Goal: Information Seeking & Learning: Learn about a topic

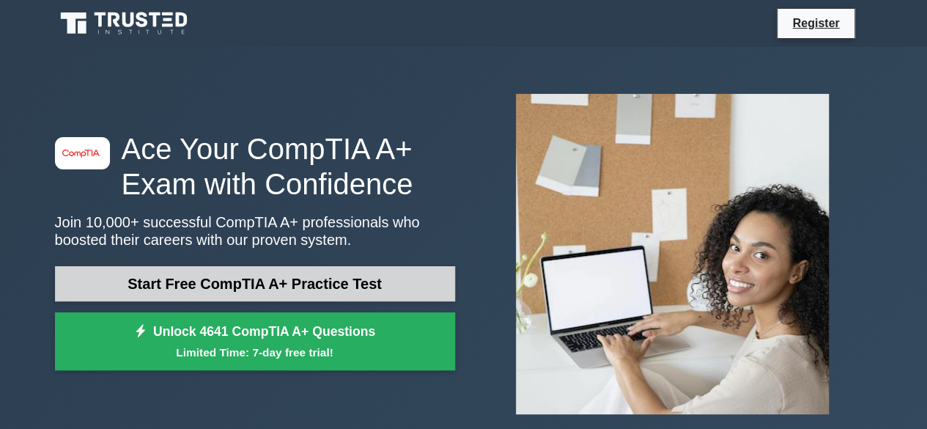
click at [315, 274] on link "Start Free CompTIA A+ Practice Test" at bounding box center [255, 283] width 400 height 35
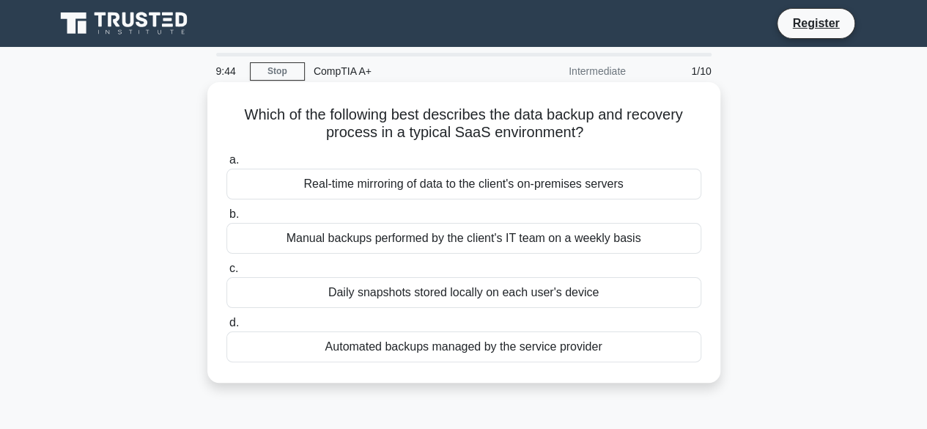
click at [405, 347] on div "Automated backups managed by the service provider" at bounding box center [464, 346] width 475 height 31
click at [227, 328] on input "d. Automated backups managed by the service provider" at bounding box center [227, 323] width 0 height 10
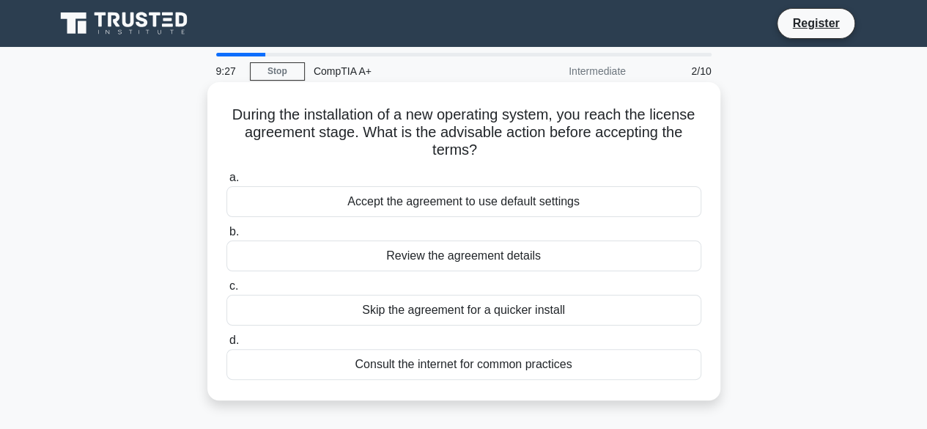
click at [531, 261] on div "Review the agreement details" at bounding box center [464, 255] width 475 height 31
click at [227, 237] on input "b. Review the agreement details" at bounding box center [227, 232] width 0 height 10
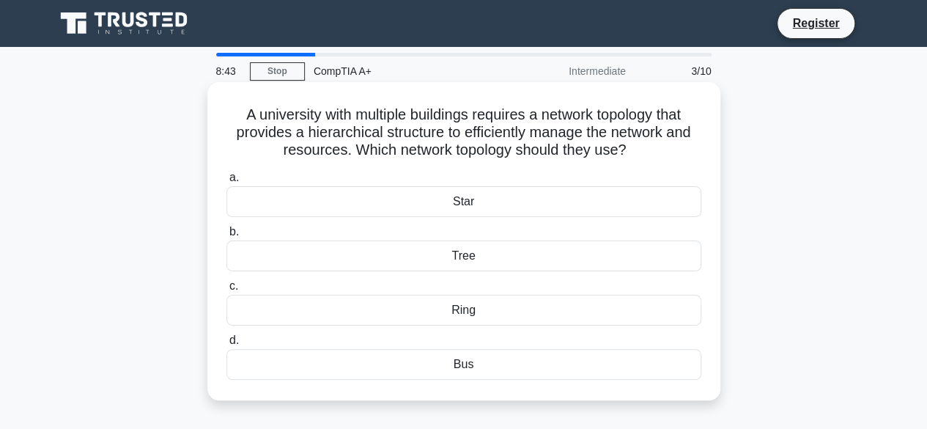
click at [457, 197] on div "Star" at bounding box center [464, 201] width 475 height 31
click at [227, 183] on input "a. Star" at bounding box center [227, 178] width 0 height 10
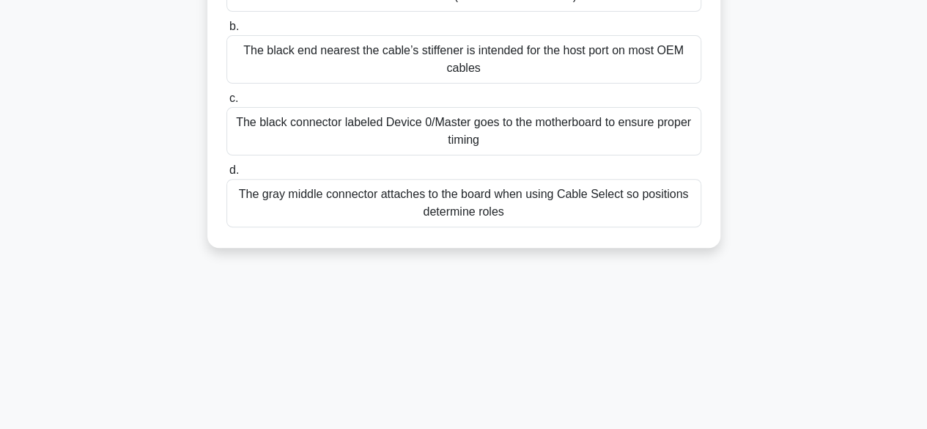
scroll to position [73, 0]
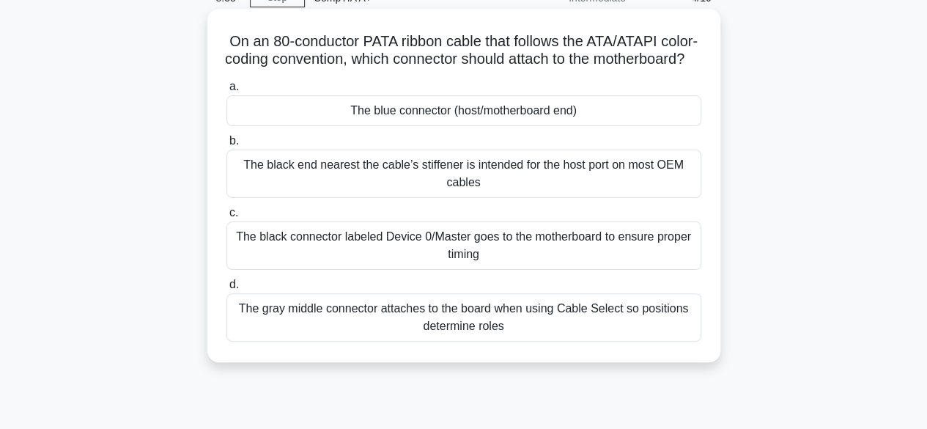
click at [475, 197] on div "The black end nearest the cable’s stiffener is intended for the host port on mo…" at bounding box center [464, 174] width 475 height 48
click at [227, 146] on input "b. The black end nearest the cable’s stiffener is intended for the host port on…" at bounding box center [227, 141] width 0 height 10
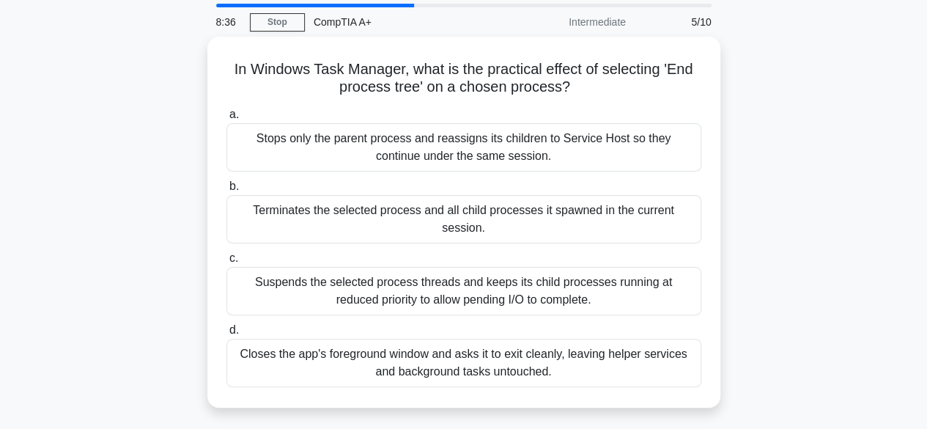
scroll to position [38, 0]
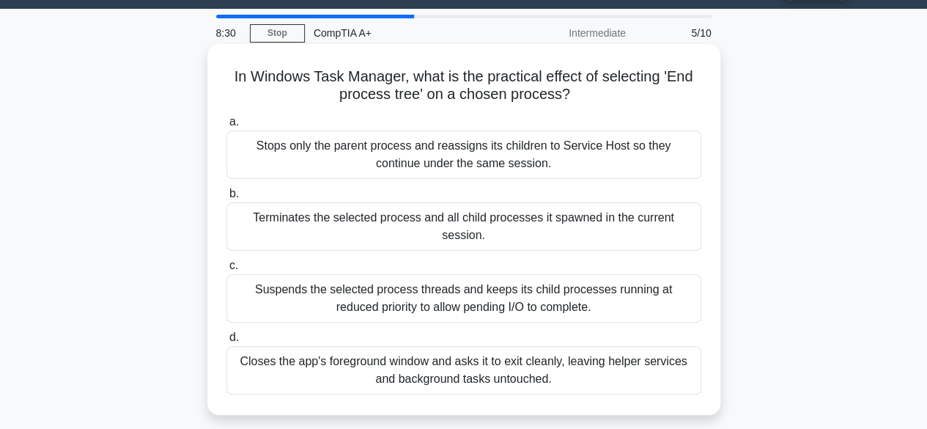
click at [478, 287] on div "Suspends the selected process threads and keeps its child processes running at …" at bounding box center [464, 298] width 475 height 48
click at [227, 271] on input "c. Suspends the selected process threads and keeps its child processes running …" at bounding box center [227, 266] width 0 height 10
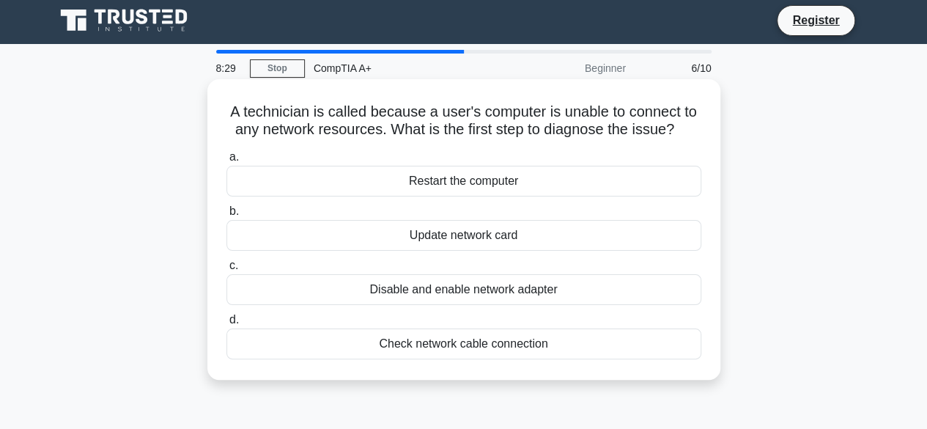
scroll to position [0, 0]
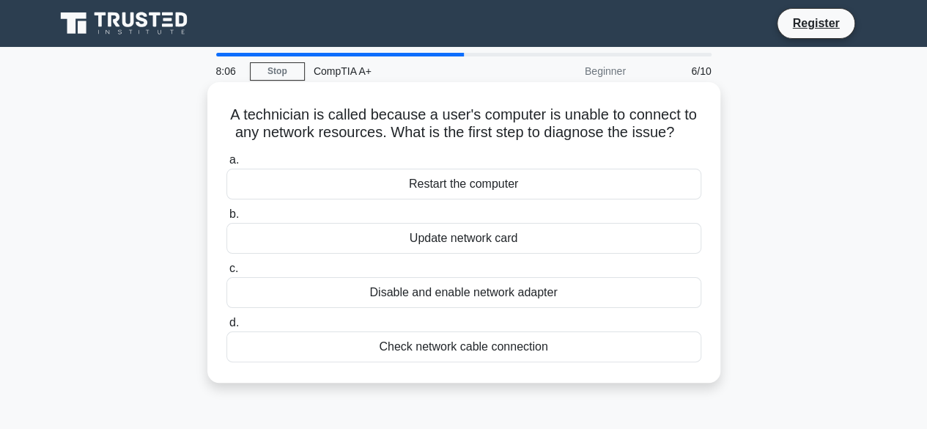
click at [563, 347] on div "Check network cable connection" at bounding box center [464, 346] width 475 height 31
click at [227, 328] on input "d. Check network cable connection" at bounding box center [227, 323] width 0 height 10
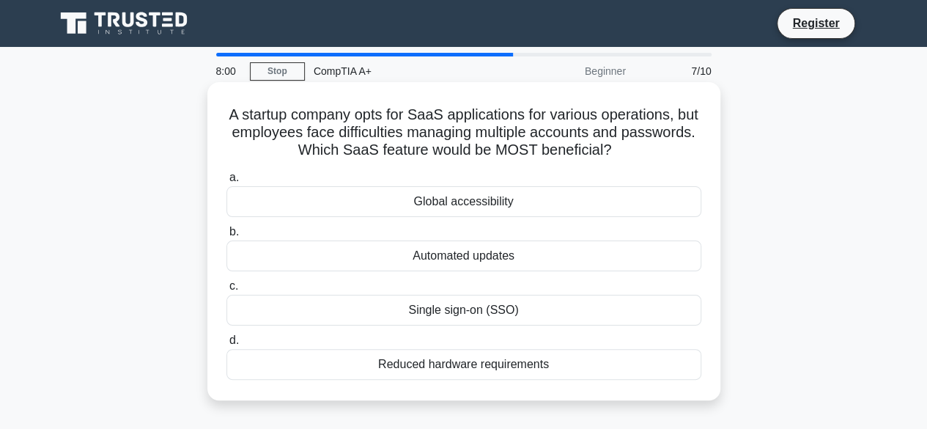
click at [486, 209] on div "Global accessibility" at bounding box center [464, 201] width 475 height 31
click at [227, 183] on input "a. Global accessibility" at bounding box center [227, 178] width 0 height 10
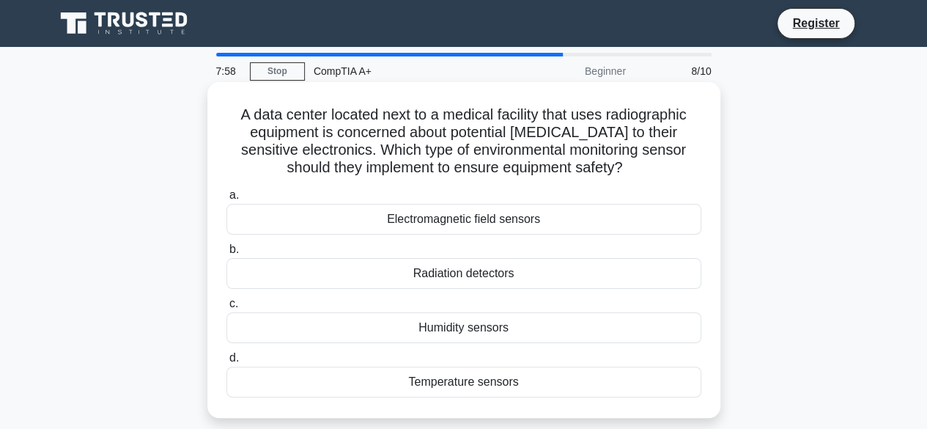
click at [463, 383] on div "Temperature sensors" at bounding box center [464, 382] width 475 height 31
click at [227, 363] on input "d. Temperature sensors" at bounding box center [227, 358] width 0 height 10
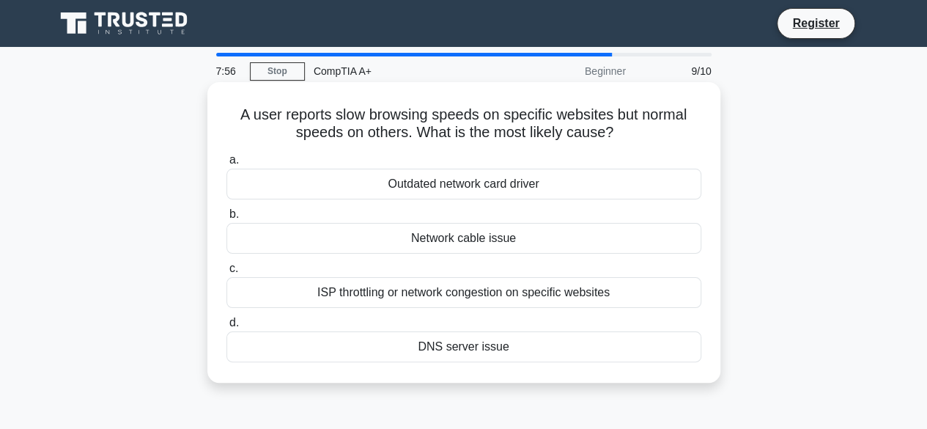
click at [437, 290] on div "ISP throttling or network congestion on specific websites" at bounding box center [464, 292] width 475 height 31
click at [227, 273] on input "c. ISP throttling or network congestion on specific websites" at bounding box center [227, 269] width 0 height 10
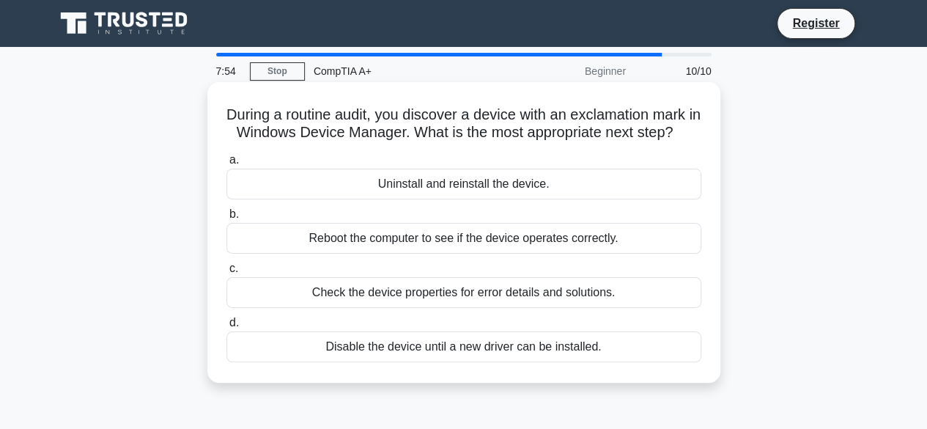
click at [422, 199] on div "Uninstall and reinstall the device." at bounding box center [464, 184] width 475 height 31
click at [227, 165] on input "a. Uninstall and reinstall the device." at bounding box center [227, 160] width 0 height 10
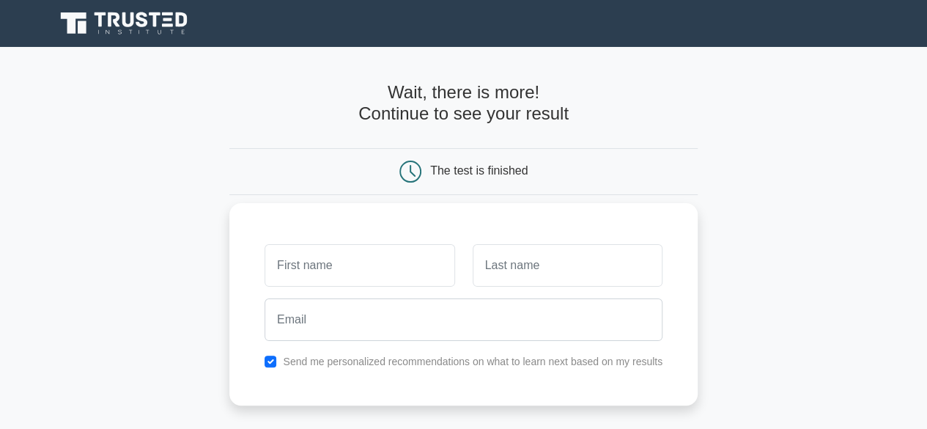
click at [429, 269] on input "text" at bounding box center [360, 265] width 190 height 43
type input "J"
type input "a"
type input "[PERSON_NAME]"
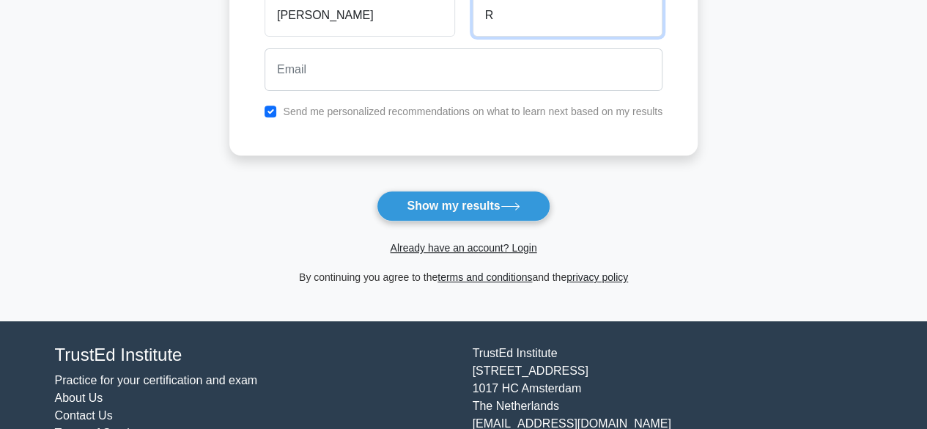
scroll to position [306, 0]
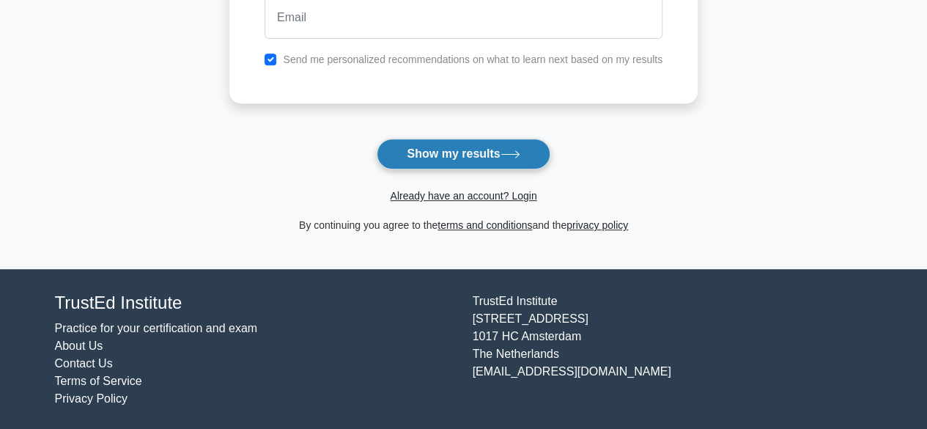
type input "R"
click at [470, 155] on button "Show my results" at bounding box center [463, 154] width 173 height 31
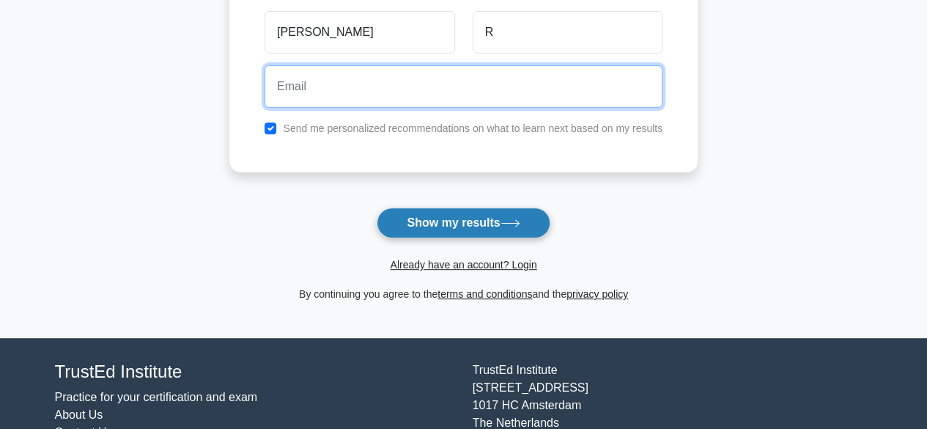
scroll to position [154, 0]
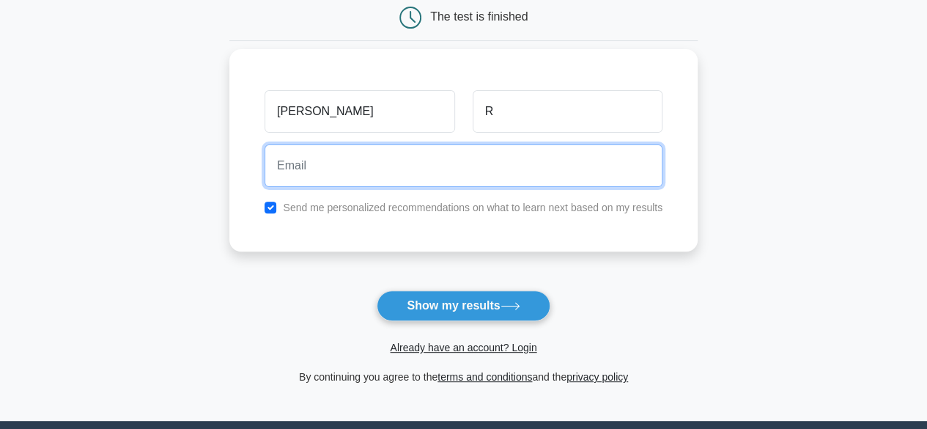
click at [311, 171] on input "email" at bounding box center [464, 165] width 398 height 43
type input "dannyangaresi50@gmail.com"
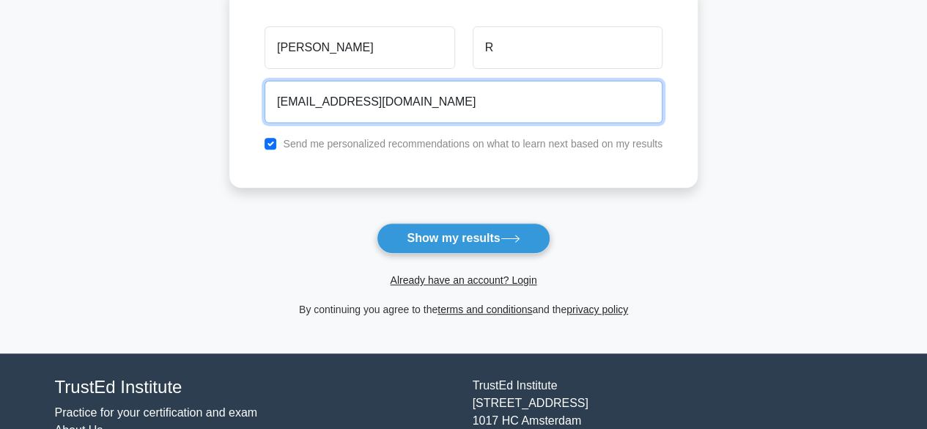
scroll to position [306, 0]
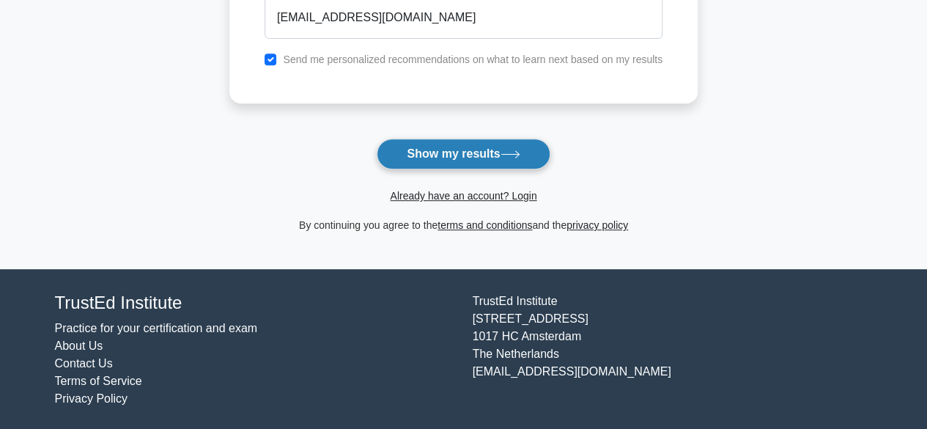
click at [460, 155] on button "Show my results" at bounding box center [463, 154] width 173 height 31
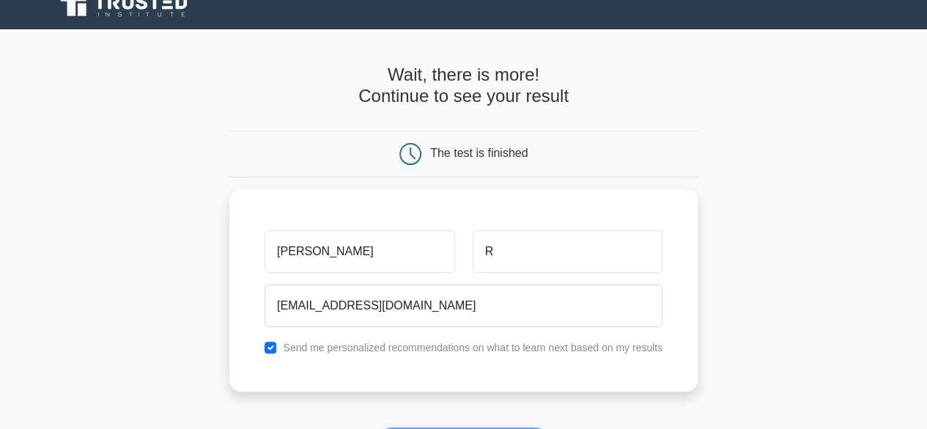
scroll to position [12, 0]
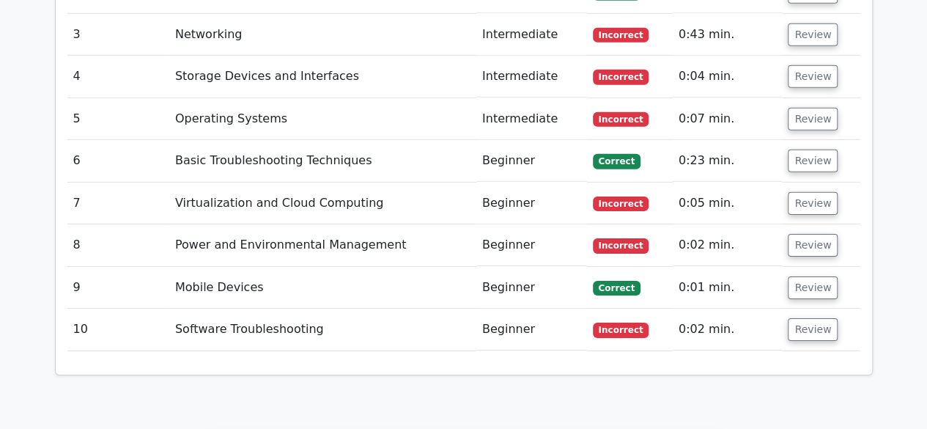
scroll to position [2273, 0]
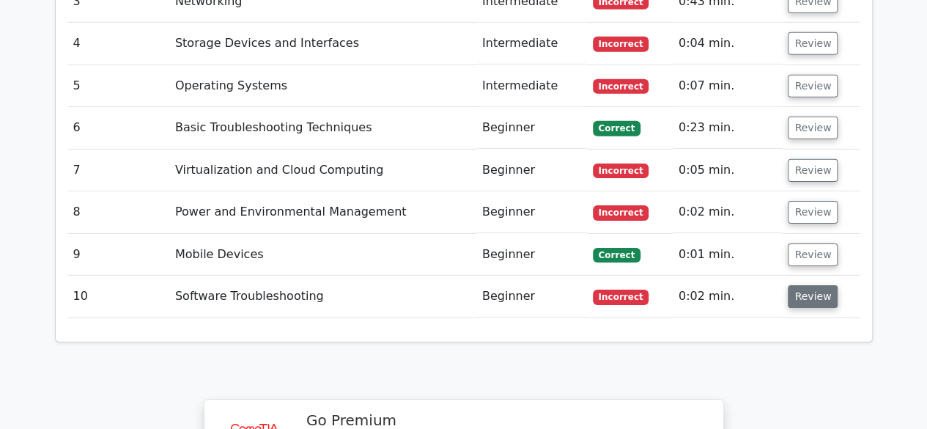
click at [810, 285] on button "Review" at bounding box center [813, 296] width 50 height 23
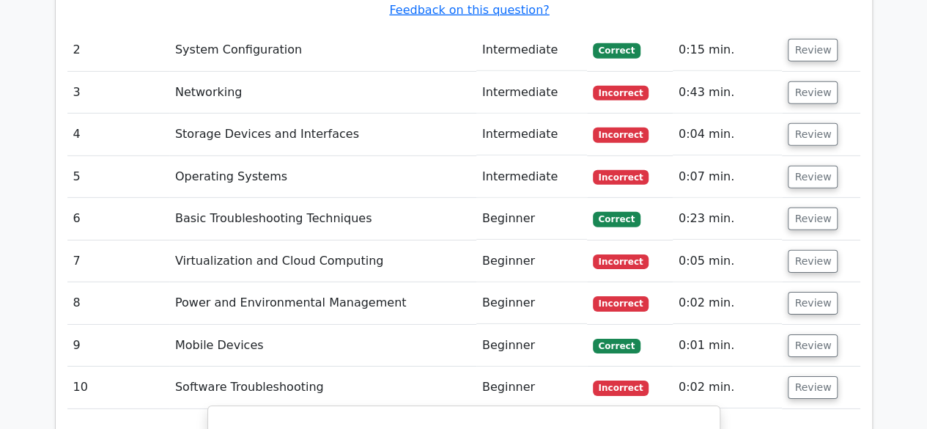
scroll to position [2126, 0]
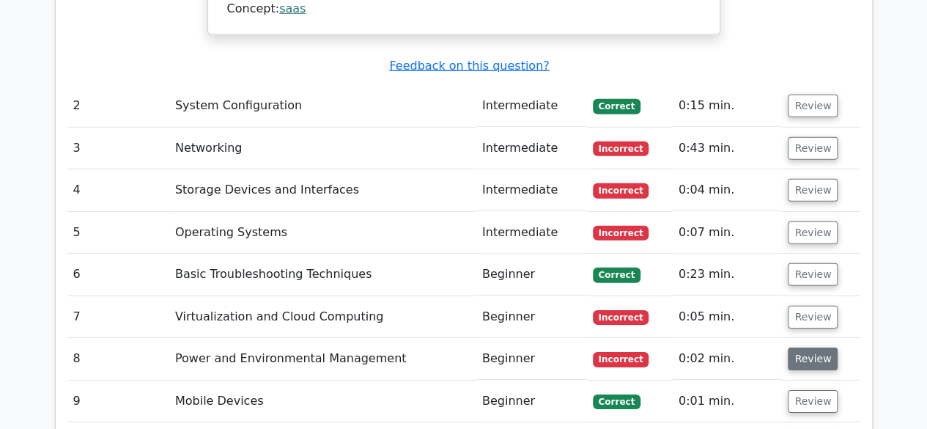
click at [818, 347] on button "Review" at bounding box center [813, 358] width 50 height 23
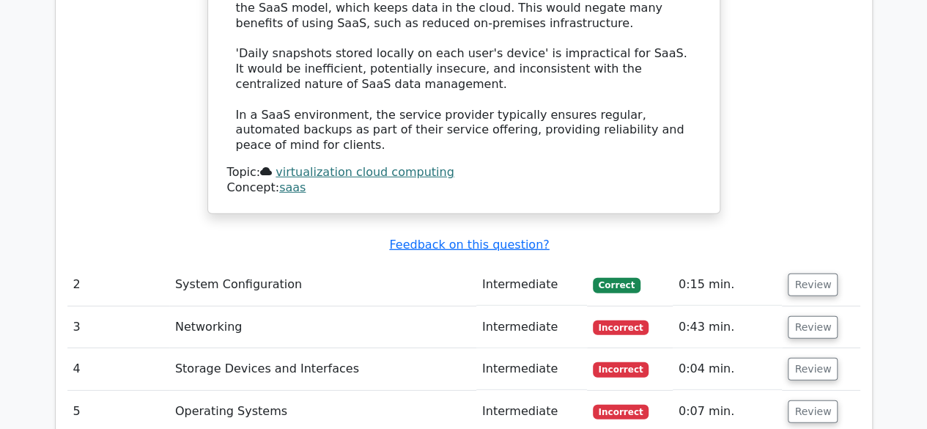
scroll to position [1979, 0]
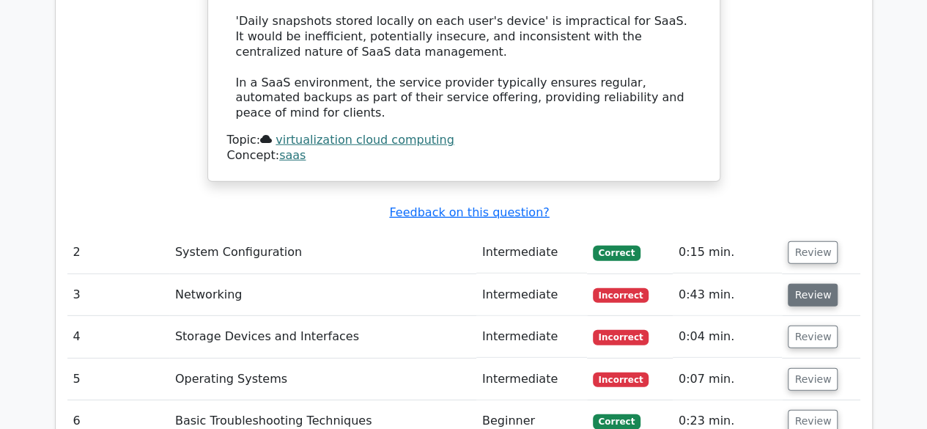
click at [812, 284] on button "Review" at bounding box center [813, 295] width 50 height 23
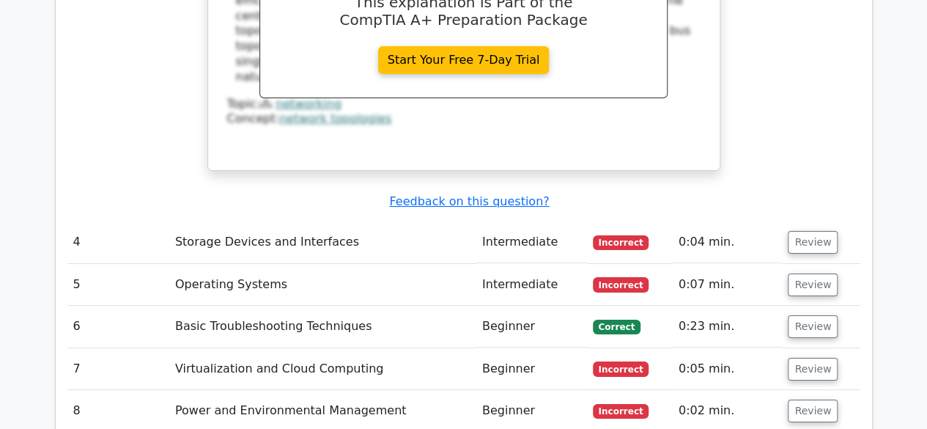
scroll to position [2712, 0]
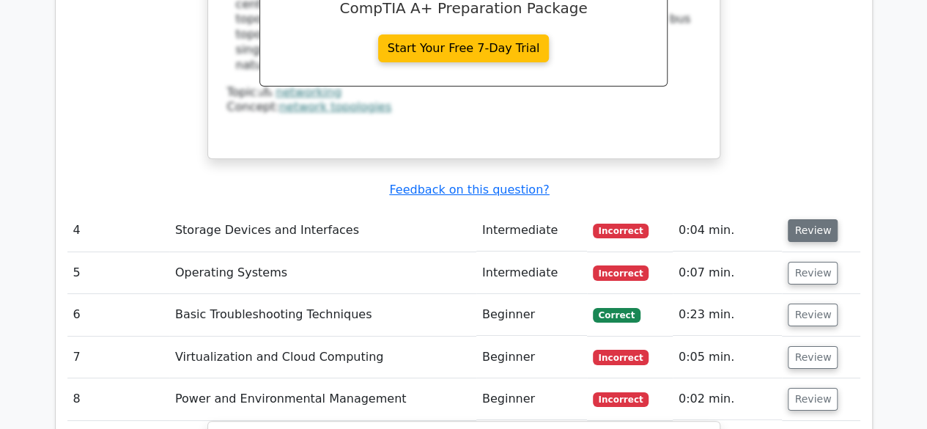
click at [806, 219] on button "Review" at bounding box center [813, 230] width 50 height 23
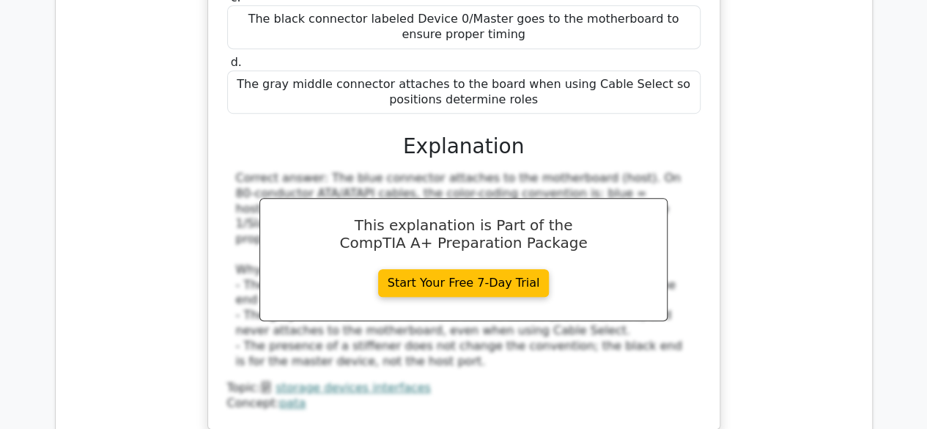
scroll to position [3226, 0]
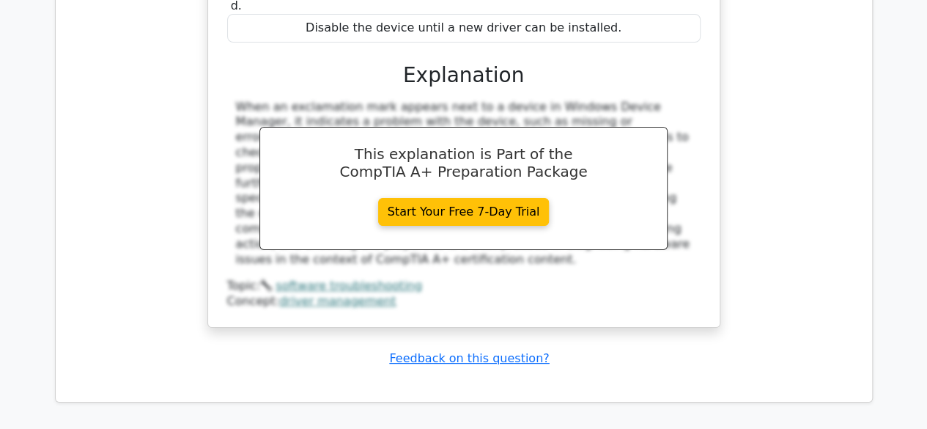
scroll to position [5918, 0]
